Goal: Transaction & Acquisition: Register for event/course

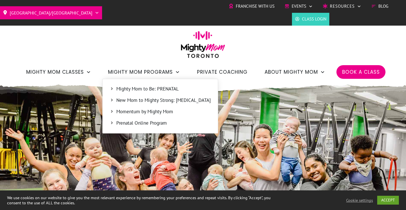
click at [166, 113] on span "Momentum by Mighty Mom" at bounding box center [163, 111] width 94 height 7
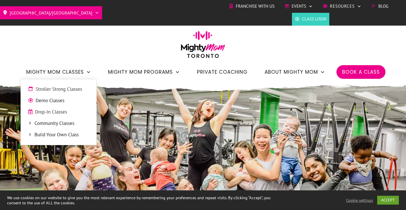
click at [69, 90] on span "Stroller Strong Classes" at bounding box center [63, 89] width 54 height 7
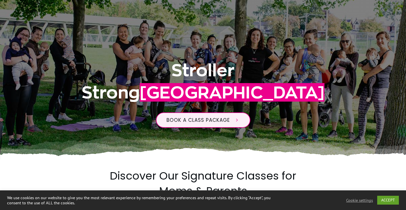
scroll to position [98, 0]
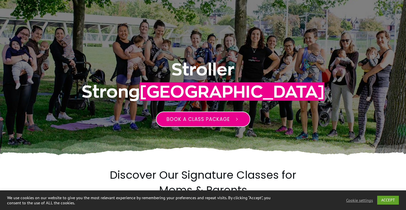
click at [204, 123] on span "Book a class package" at bounding box center [197, 119] width 63 height 7
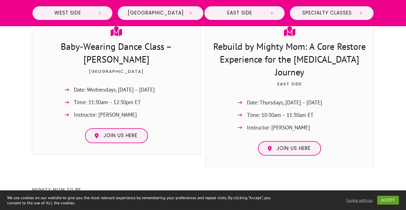
scroll to position [1176, 0]
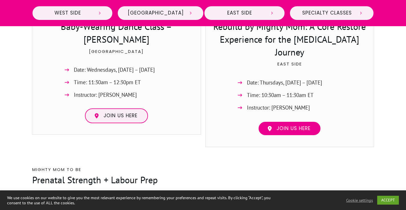
click at [293, 126] on span "Join us here" at bounding box center [294, 129] width 34 height 6
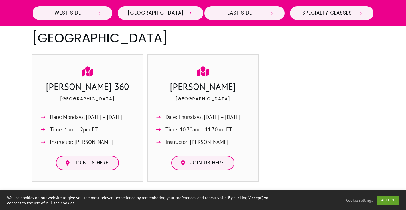
scroll to position [468, 0]
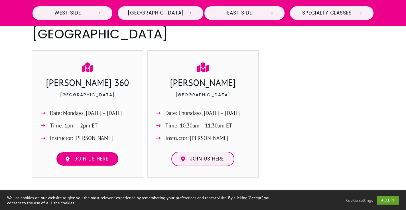
click at [81, 153] on link "Join us here" at bounding box center [87, 159] width 63 height 15
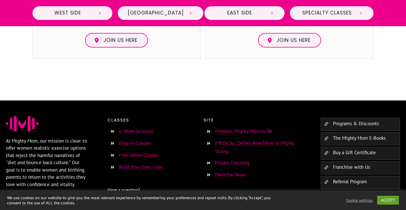
scroll to position [1585, 0]
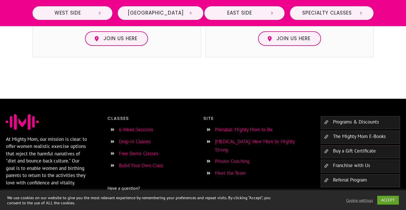
click at [135, 195] on span "Leave us a message or text us at" at bounding box center [138, 198] width 62 height 6
click at [119, 186] on span "Have a question?" at bounding box center [123, 189] width 32 height 6
click at [135, 195] on span "Leave us a message or text us at" at bounding box center [138, 198] width 62 height 6
click at [150, 195] on span "Leave us a message or text us at" at bounding box center [138, 198] width 62 height 6
click at [224, 158] on link "Private Coaching" at bounding box center [232, 161] width 34 height 6
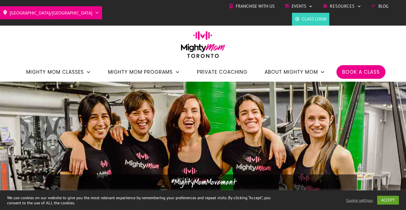
scroll to position [161, 0]
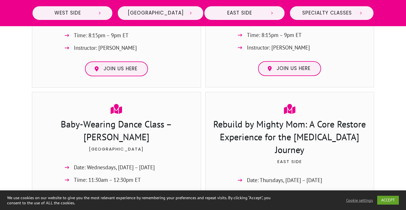
scroll to position [1059, 0]
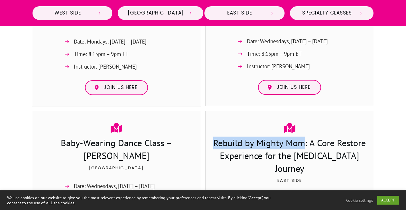
drag, startPoint x: 305, startPoint y: 129, endPoint x: 212, endPoint y: 128, distance: 93.2
click at [212, 137] on h3 "Rebuild by Mighty Mom: A Core Restore Experience for the [MEDICAL_DATA] Journey" at bounding box center [289, 157] width 157 height 40
copy h3 "Rebuild by Mighty Mom"
